Goal: Task Accomplishment & Management: Manage account settings

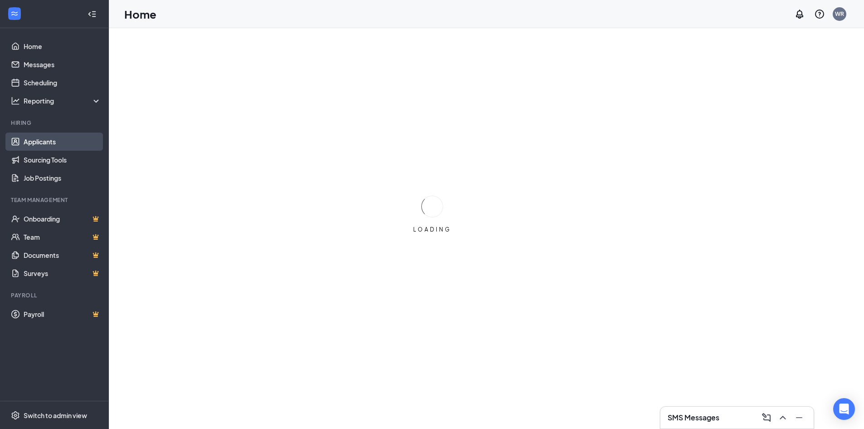
click at [53, 142] on link "Applicants" at bounding box center [63, 141] width 78 height 18
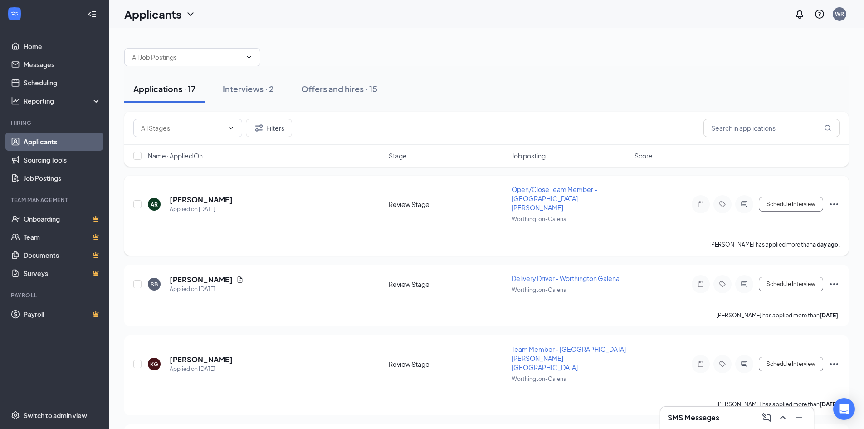
click at [518, 189] on span "Open/Close Team Member - [GEOGRAPHIC_DATA][PERSON_NAME]" at bounding box center [555, 198] width 86 height 26
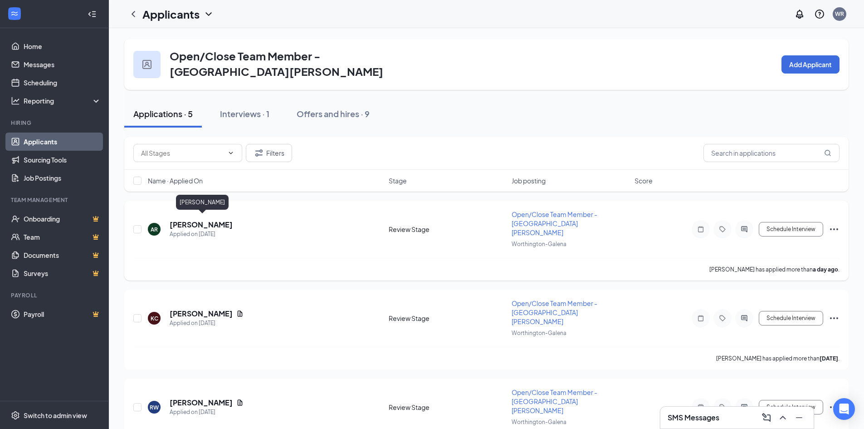
click at [225, 221] on h5 "[PERSON_NAME]" at bounding box center [201, 225] width 63 height 10
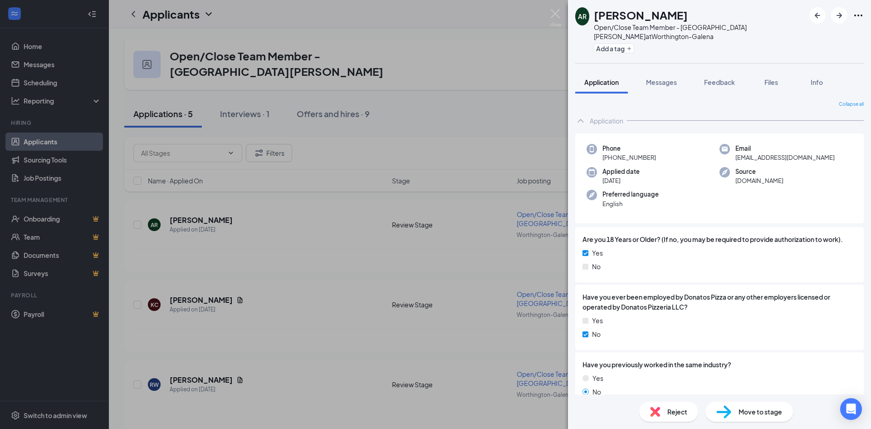
click at [501, 68] on div "AR [PERSON_NAME] Open/Close Team Member - [PERSON_NAME] at [PERSON_NAME]-Galena…" at bounding box center [435, 214] width 871 height 429
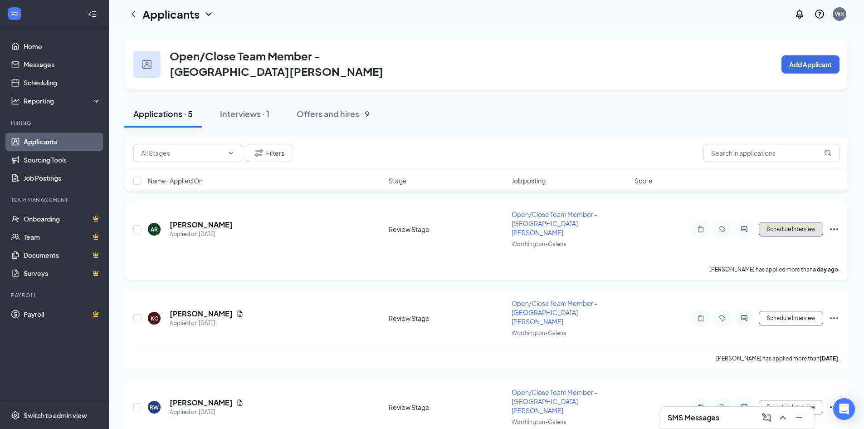
click at [802, 225] on button "Schedule Interview" at bounding box center [791, 229] width 64 height 15
type input "Onsite Interview (next stage)"
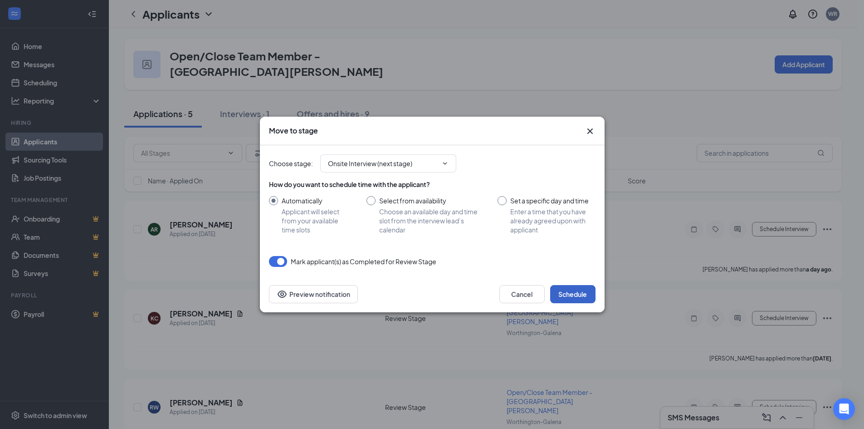
click at [577, 289] on button "Schedule" at bounding box center [572, 294] width 45 height 18
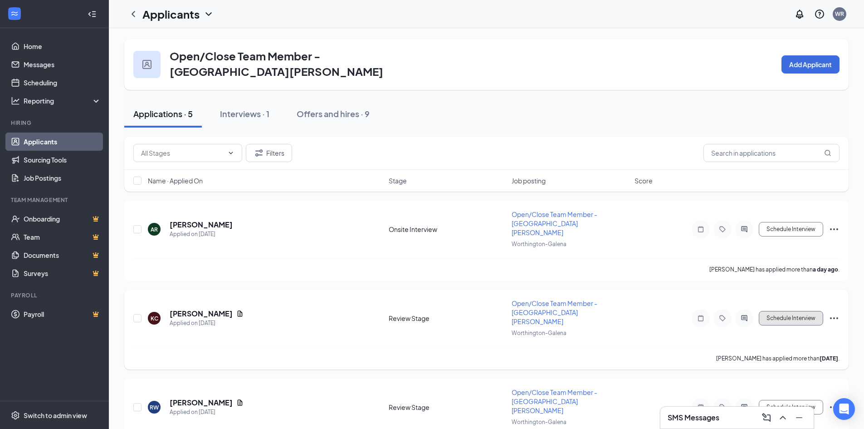
click at [784, 311] on button "Schedule Interview" at bounding box center [791, 318] width 64 height 15
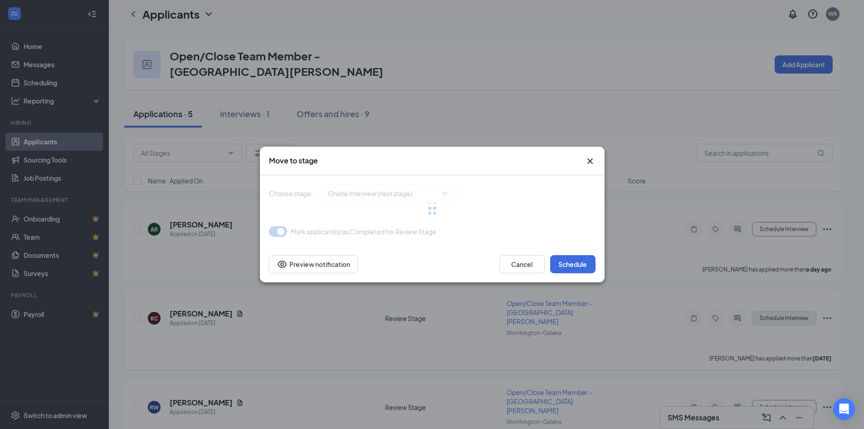
type input "Onsite Interview (next stage)"
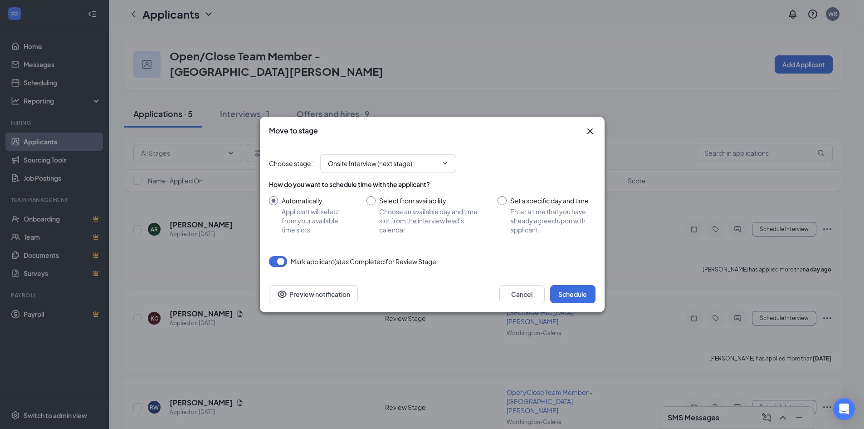
click at [592, 133] on icon "Cross" at bounding box center [590, 131] width 11 height 11
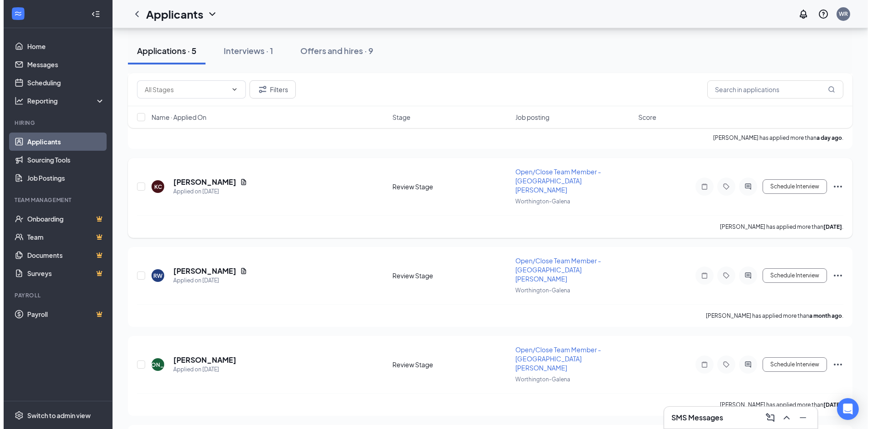
scroll to position [136, 0]
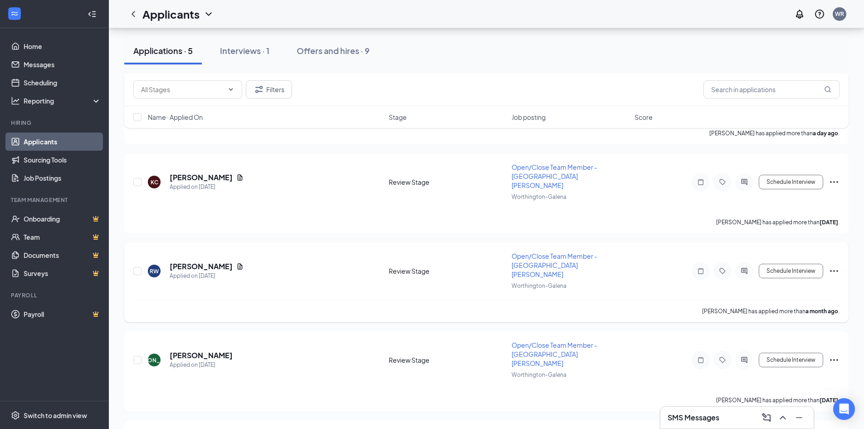
click at [548, 252] on span "Open/Close Team Member - [GEOGRAPHIC_DATA][PERSON_NAME]" at bounding box center [555, 265] width 86 height 26
click at [555, 252] on span "Open/Close Team Member - [GEOGRAPHIC_DATA][PERSON_NAME]" at bounding box center [555, 265] width 86 height 26
click at [199, 261] on h5 "[PERSON_NAME]" at bounding box center [201, 266] width 63 height 10
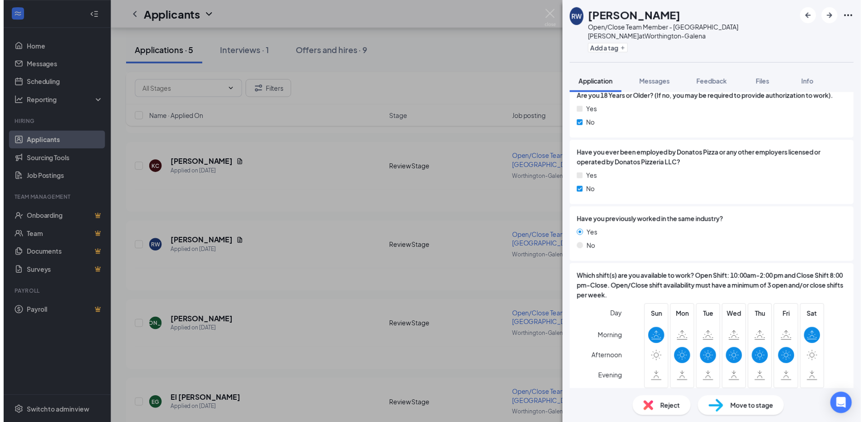
scroll to position [227, 0]
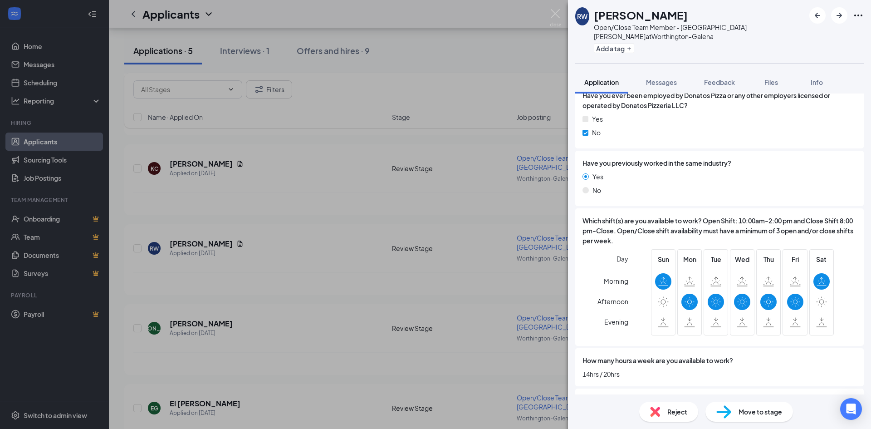
click at [435, 278] on div "RW Raniyha White Open/Close Team Member - [PERSON_NAME] at [PERSON_NAME]-Galena…" at bounding box center [435, 214] width 871 height 429
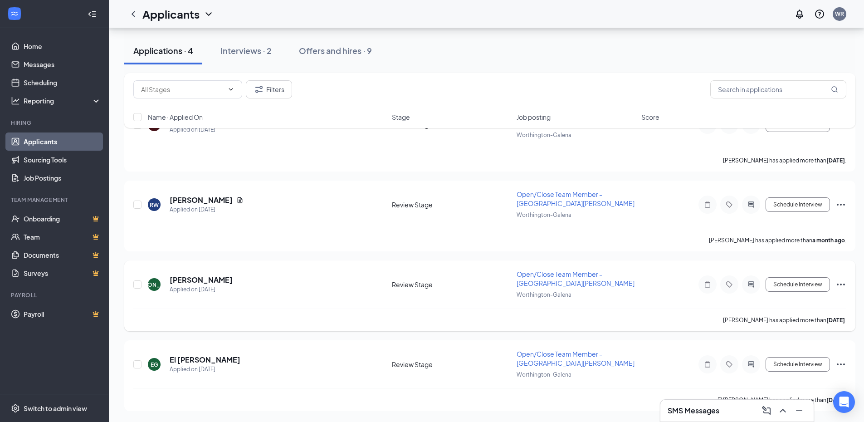
scroll to position [100, 0]
click at [789, 206] on button "Schedule Interview" at bounding box center [798, 204] width 64 height 15
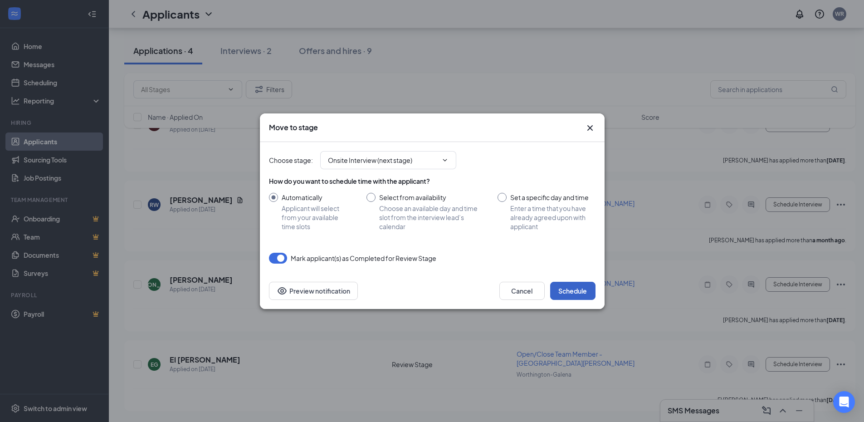
click at [575, 288] on button "Schedule" at bounding box center [572, 291] width 45 height 18
